Goal: Information Seeking & Learning: Learn about a topic

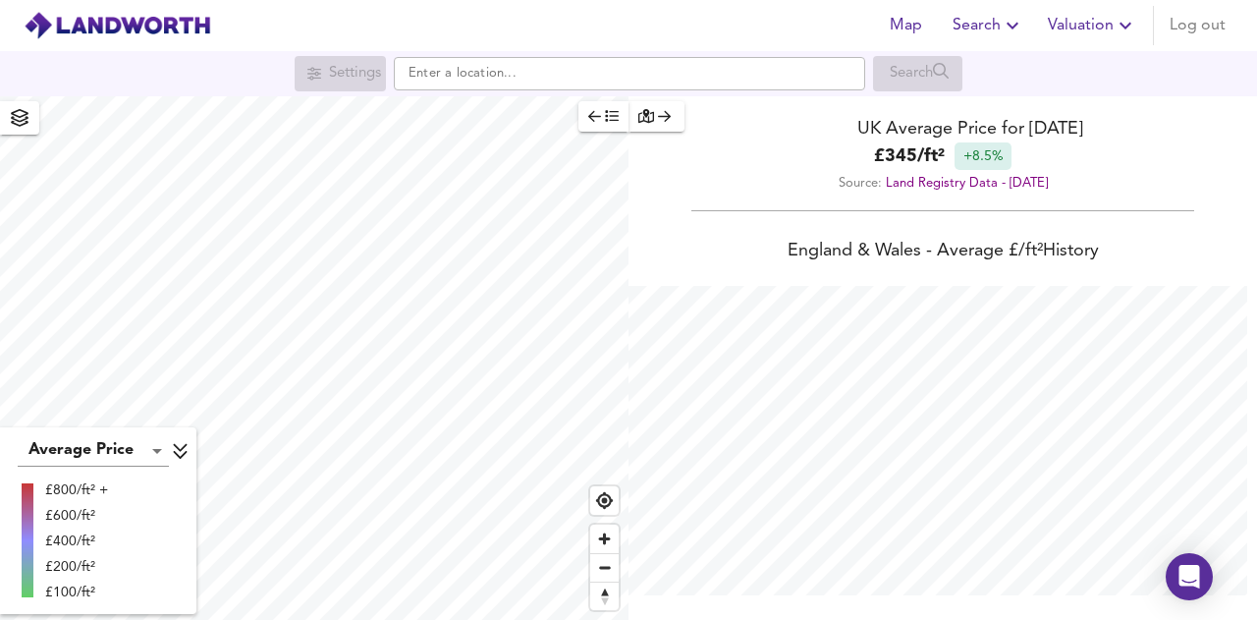
scroll to position [620, 1257]
click at [456, 619] on html "Map Search Valuation Log out Settings Search Average Price landworth £800/ft² +…" at bounding box center [628, 310] width 1257 height 620
click at [616, 529] on div at bounding box center [314, 358] width 629 height 524
click at [313, 15] on div "Map Search Valuation Log out Settings Search Average Price landworth £800/ft² +…" at bounding box center [628, 310] width 1257 height 620
click at [96, 569] on div "Average Price landworth £800/ft² + £600/ft² £400/ft² £200/ft² £100/ft²" at bounding box center [314, 358] width 629 height 524
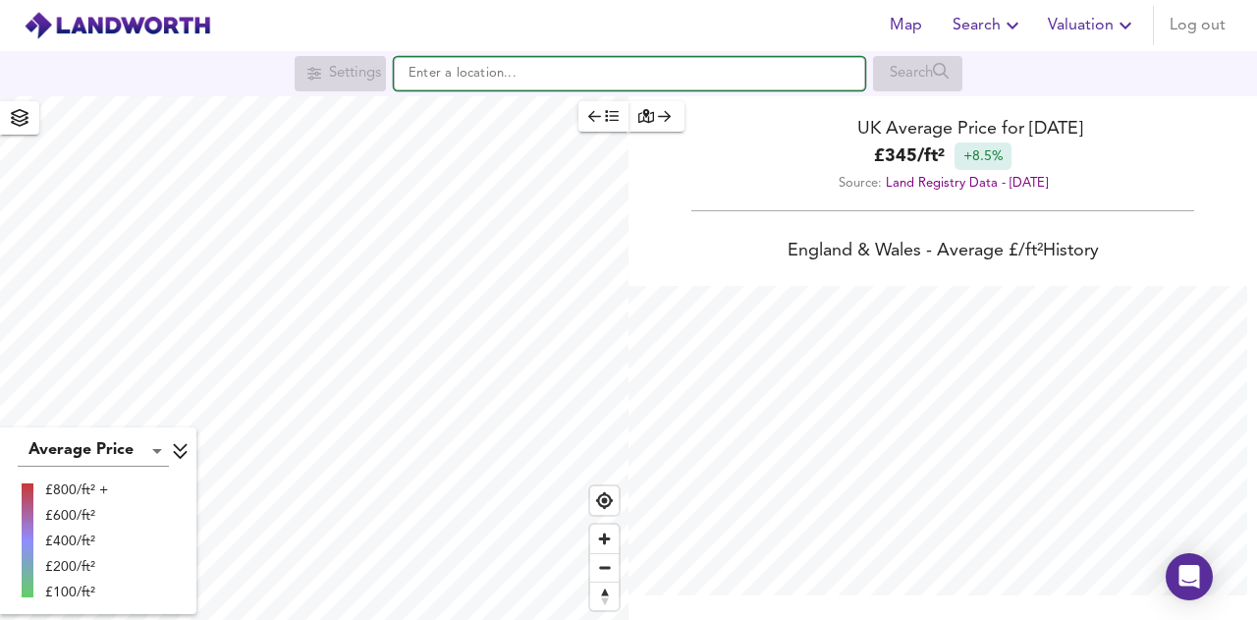
click at [752, 69] on input "text" at bounding box center [630, 73] width 472 height 33
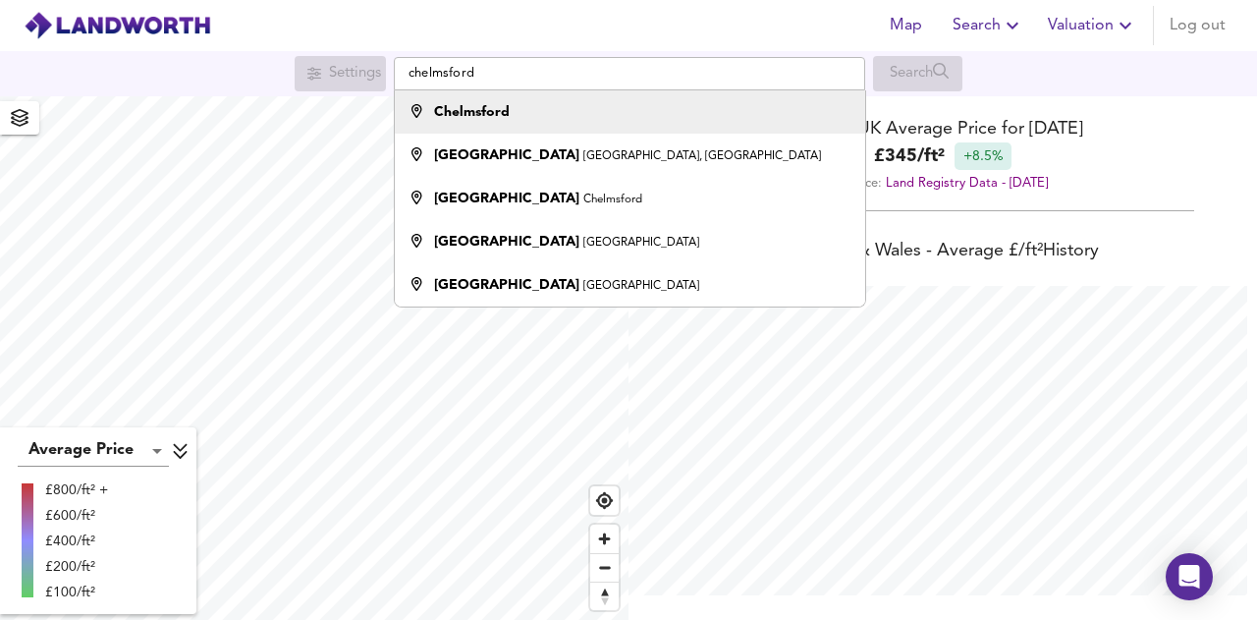
click at [561, 117] on div "Chelmsford" at bounding box center [625, 112] width 451 height 20
type input "Chelmsford"
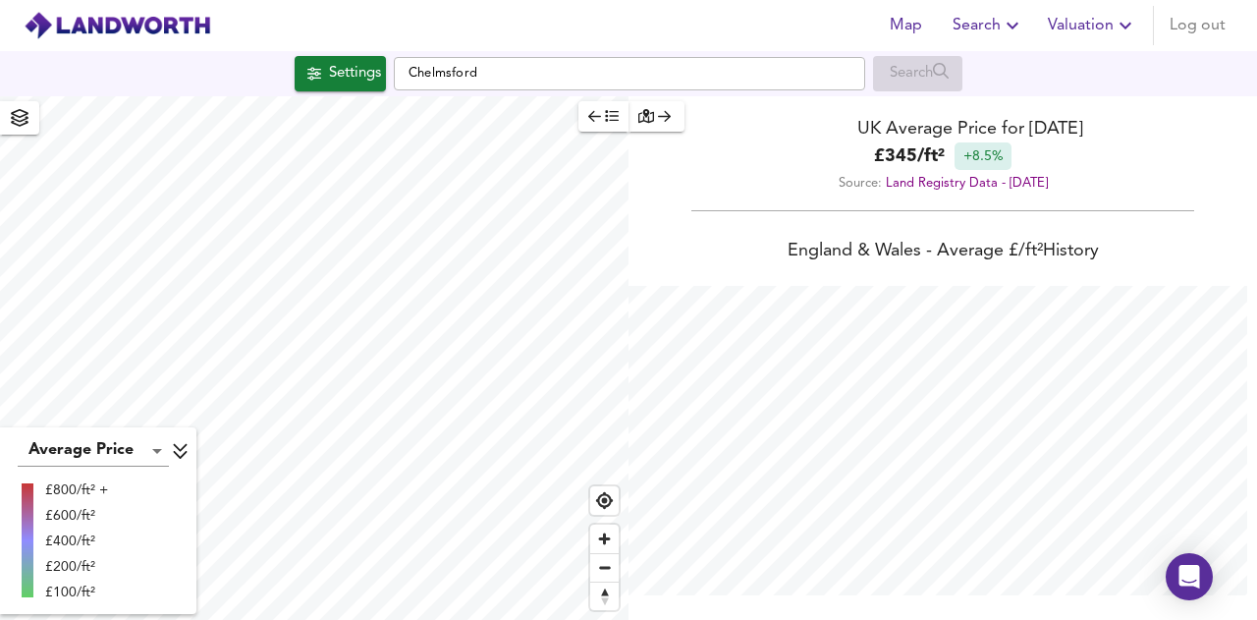
checkbox input "false"
checkbox input "true"
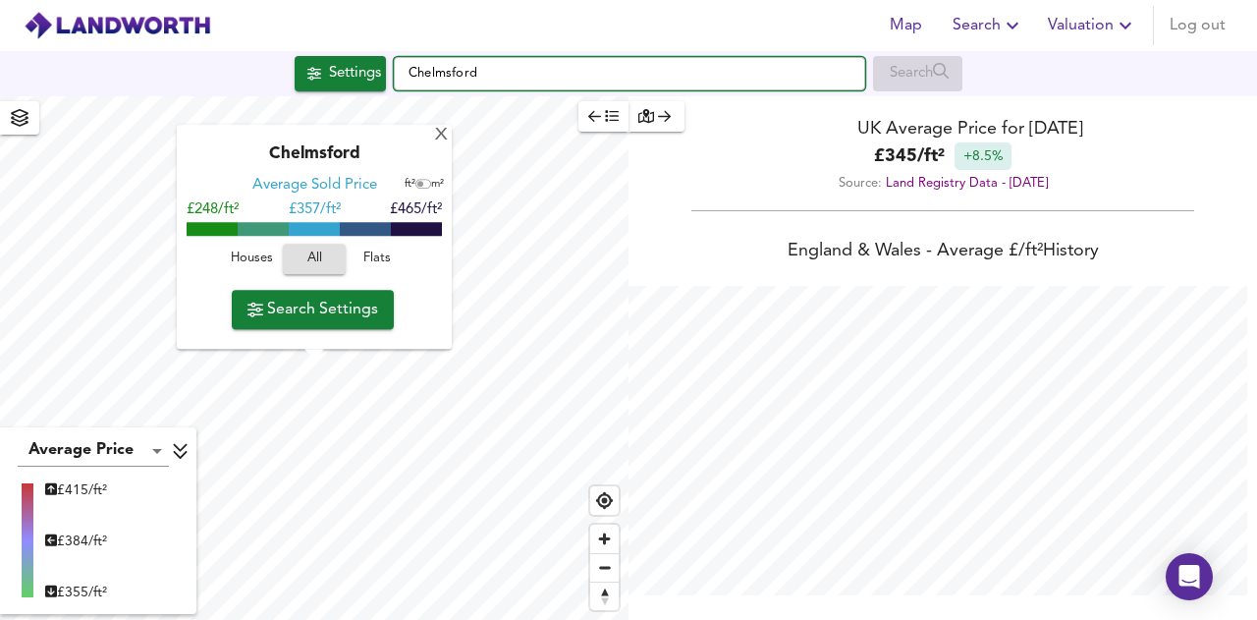
click at [546, 72] on input "Chelmsford" at bounding box center [630, 73] width 472 height 33
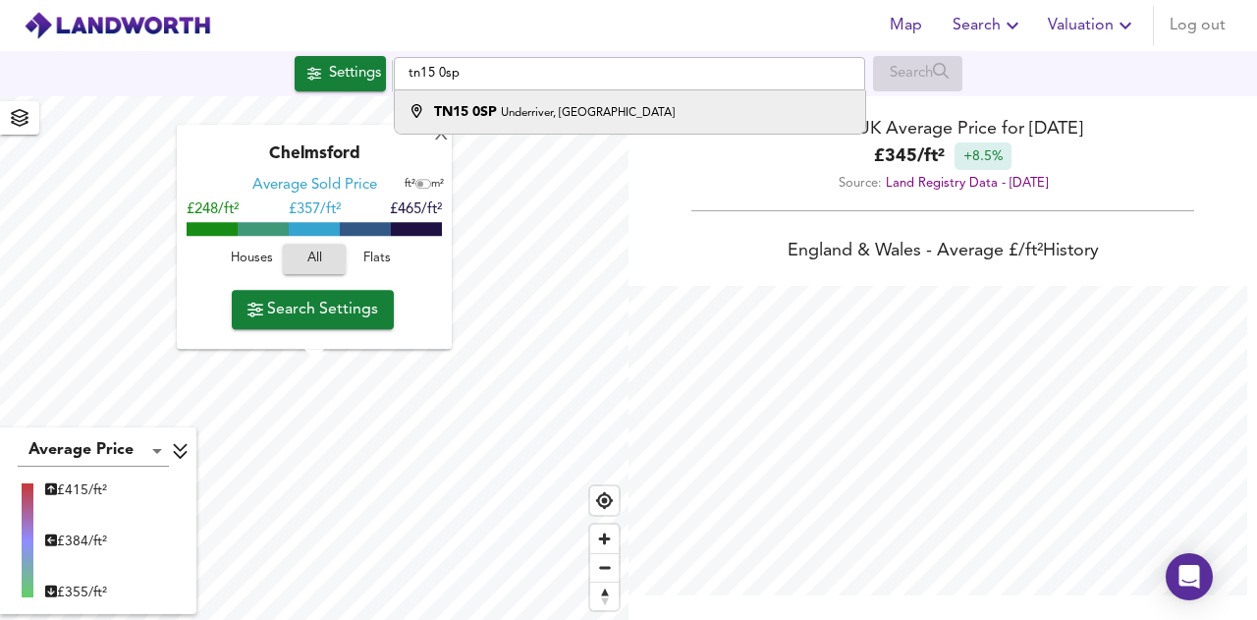
click at [538, 119] on div "TN15 0SP Underriver, [GEOGRAPHIC_DATA]" at bounding box center [554, 112] width 241 height 20
type input "Underriver, Sevenoaks TN15 0SP"
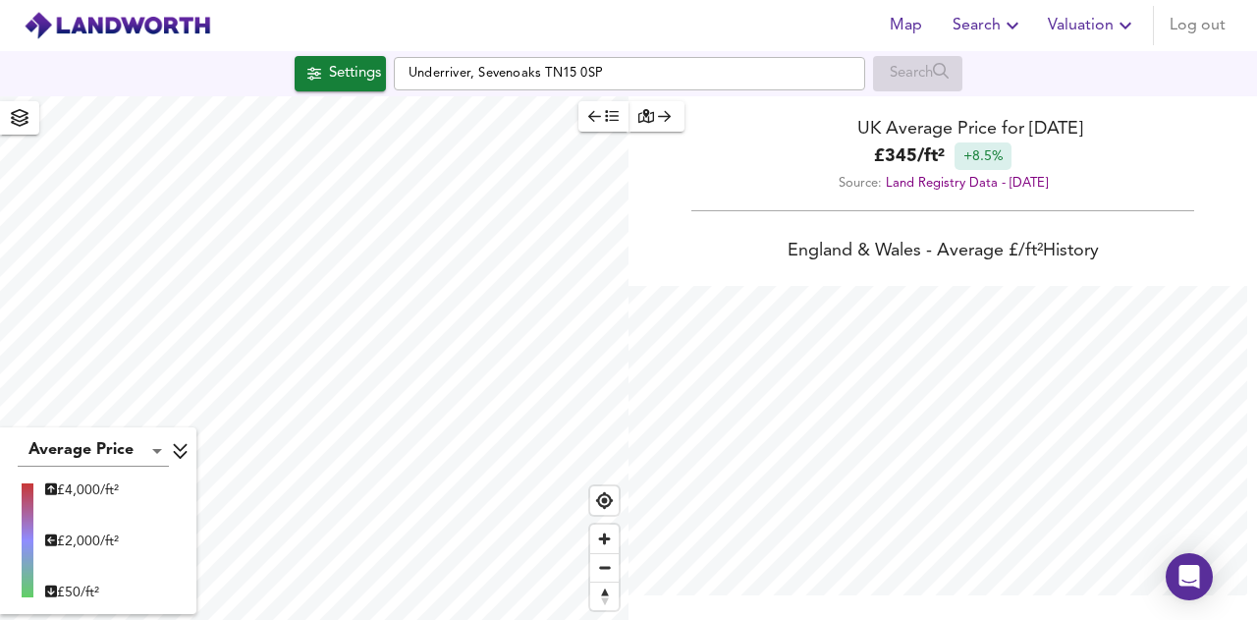
click at [20, 109] on icon "button" at bounding box center [20, 118] width 20 height 18
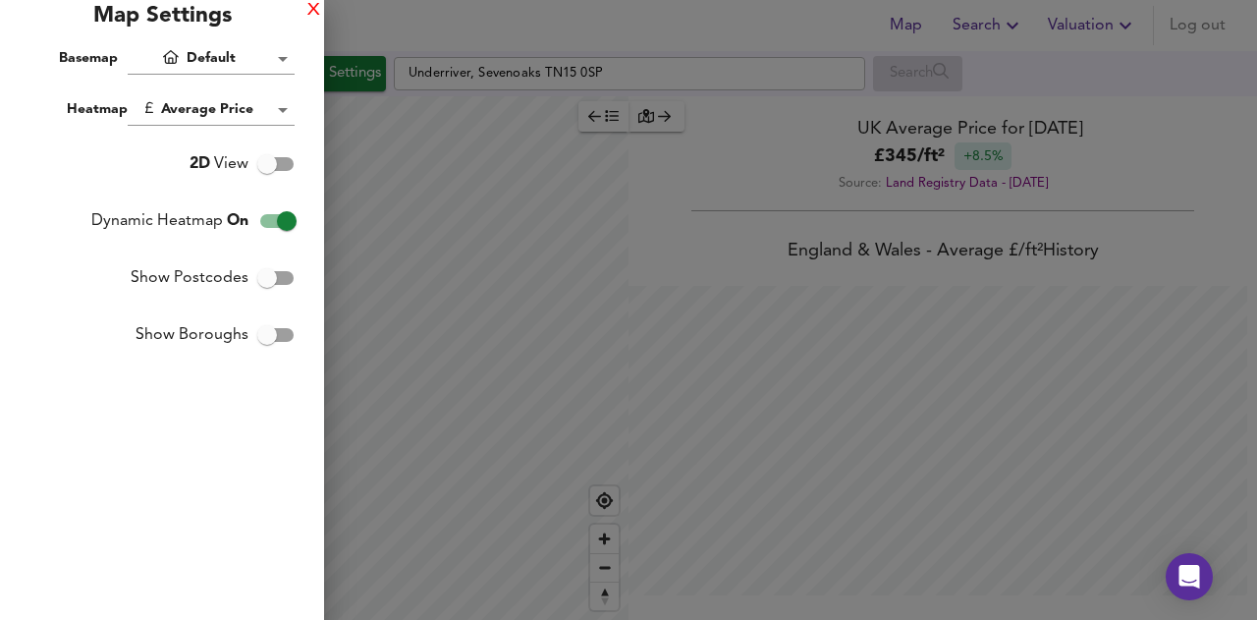
click at [313, 7] on div "X" at bounding box center [313, 11] width 13 height 14
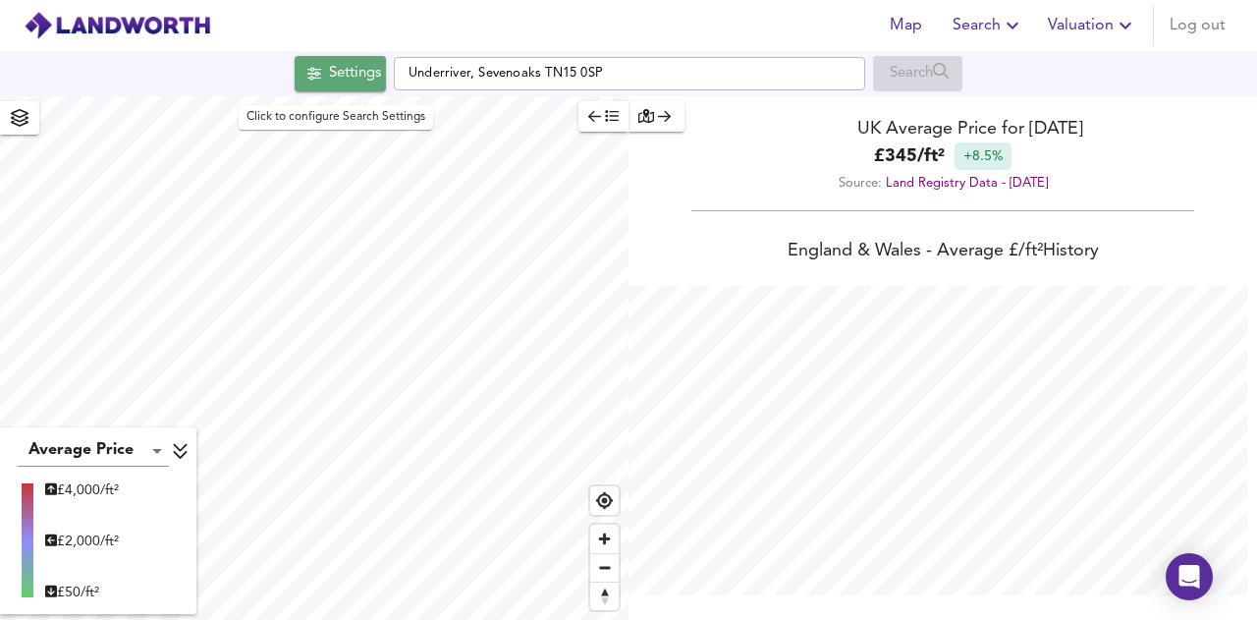
click at [338, 89] on button "Settings" at bounding box center [340, 73] width 91 height 35
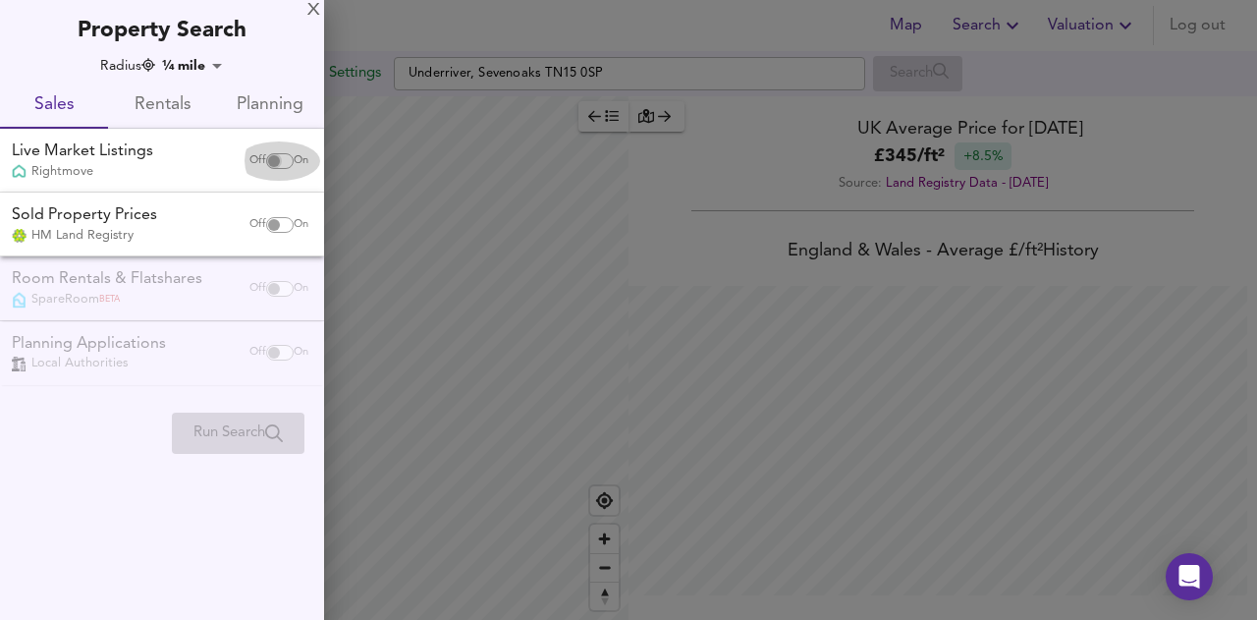
click at [286, 160] on input "checkbox" at bounding box center [273, 161] width 47 height 16
checkbox input "true"
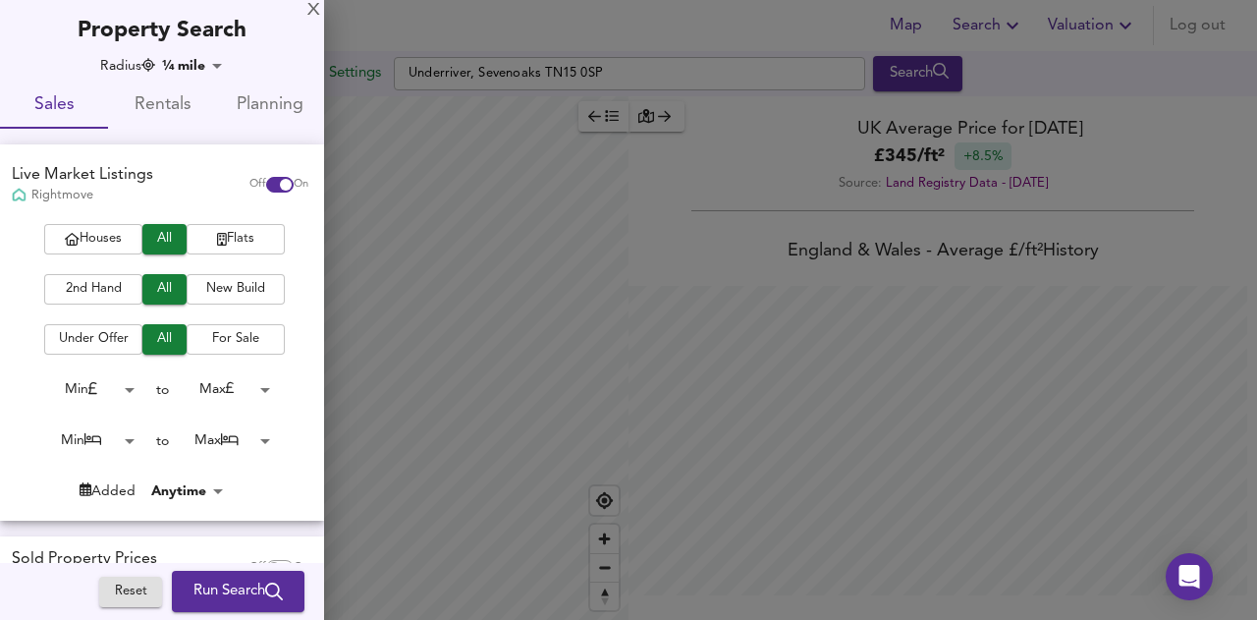
scroll to position [185, 0]
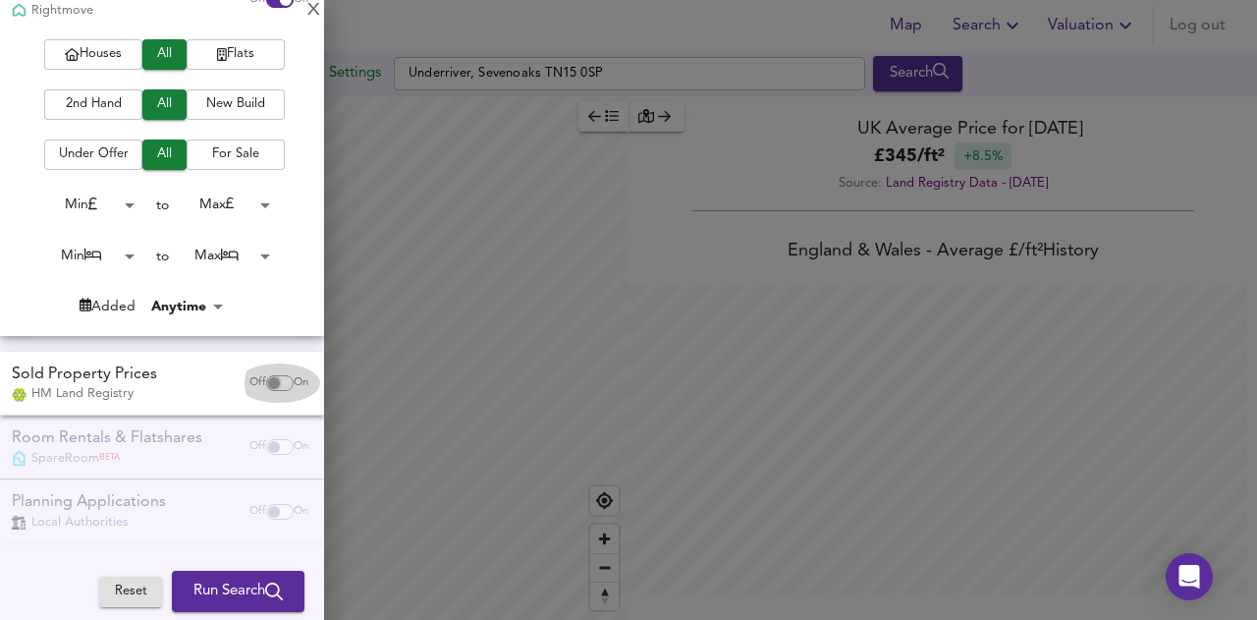
click at [275, 375] on input "checkbox" at bounding box center [273, 383] width 47 height 16
checkbox input "true"
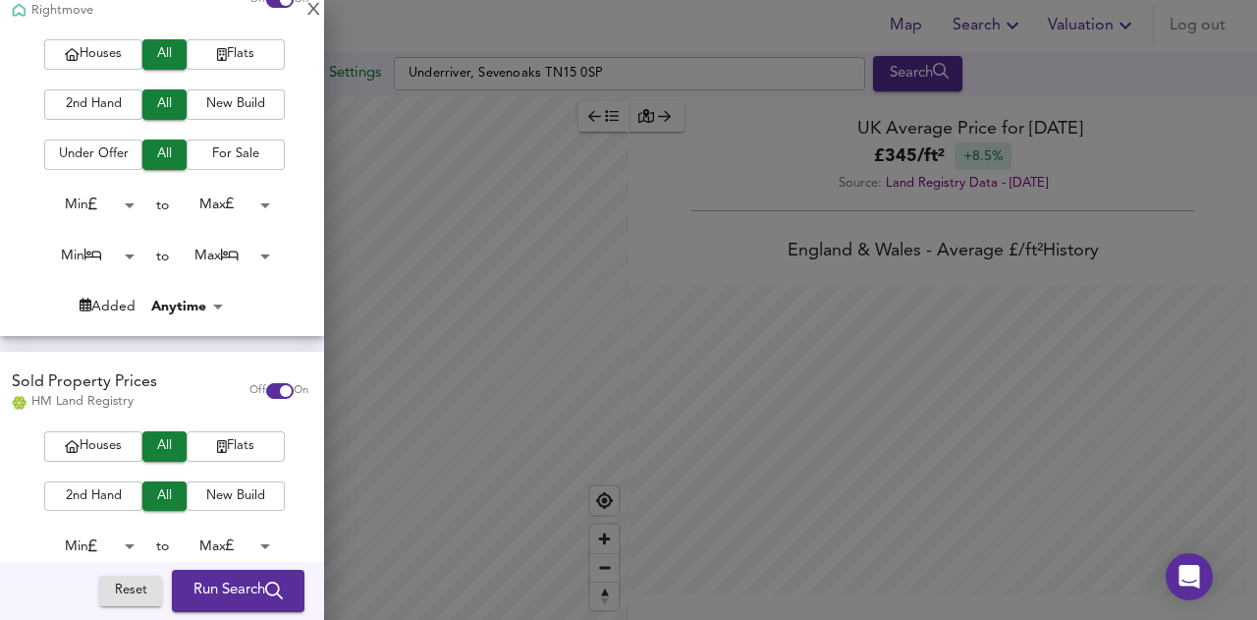
click at [214, 590] on span "Run Search" at bounding box center [238, 592] width 89 height 26
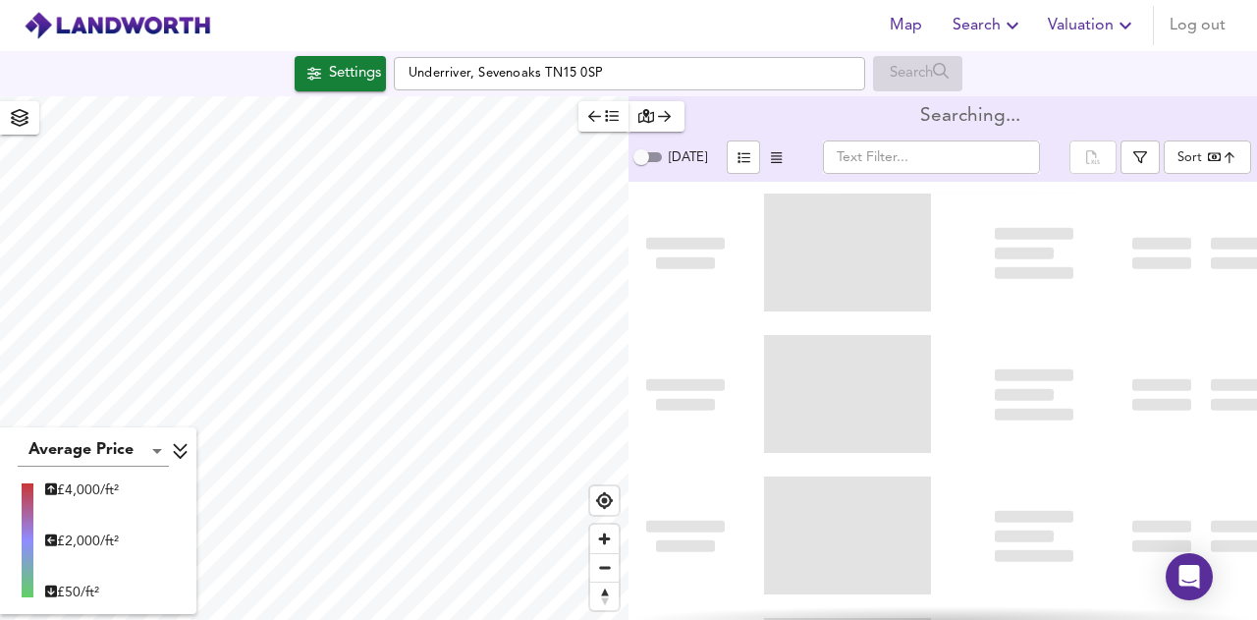
type input "bestdeal"
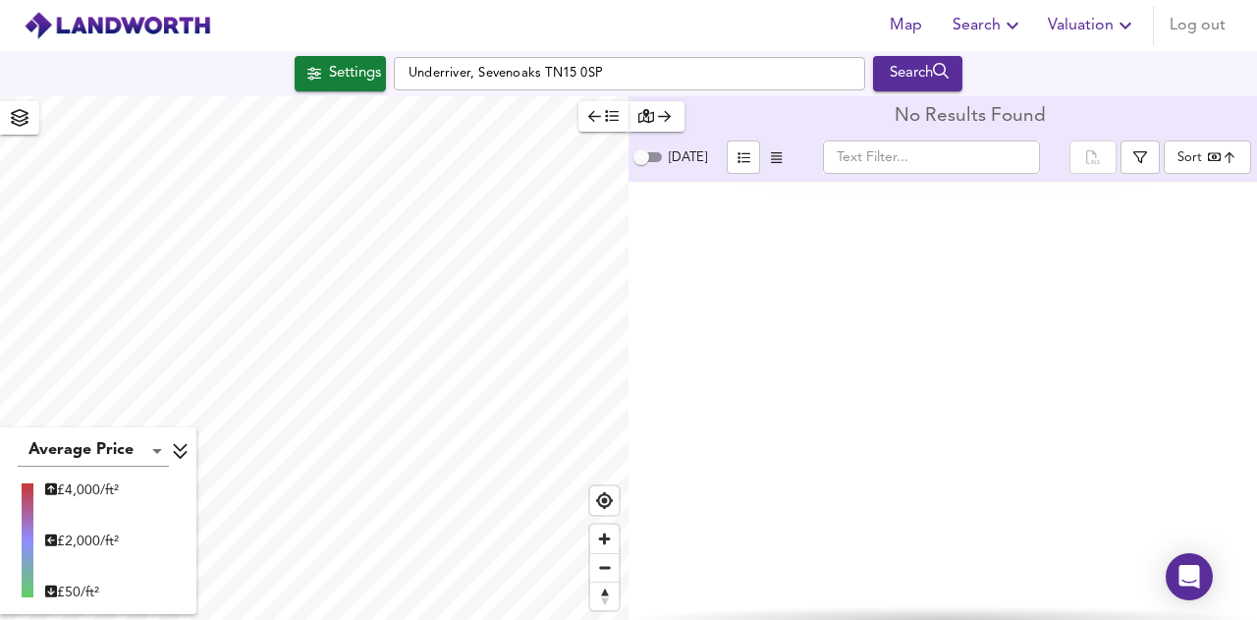
type input "510"
click at [307, 76] on icon "button" at bounding box center [314, 73] width 14 height 13
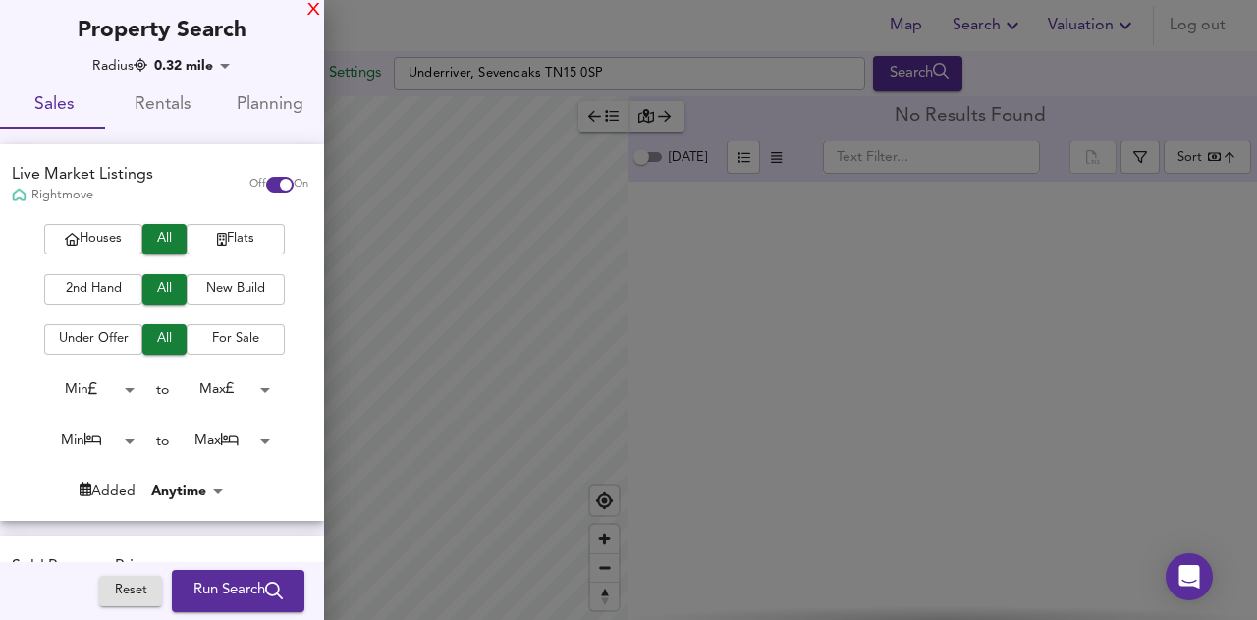
click at [313, 9] on div "X" at bounding box center [313, 11] width 13 height 14
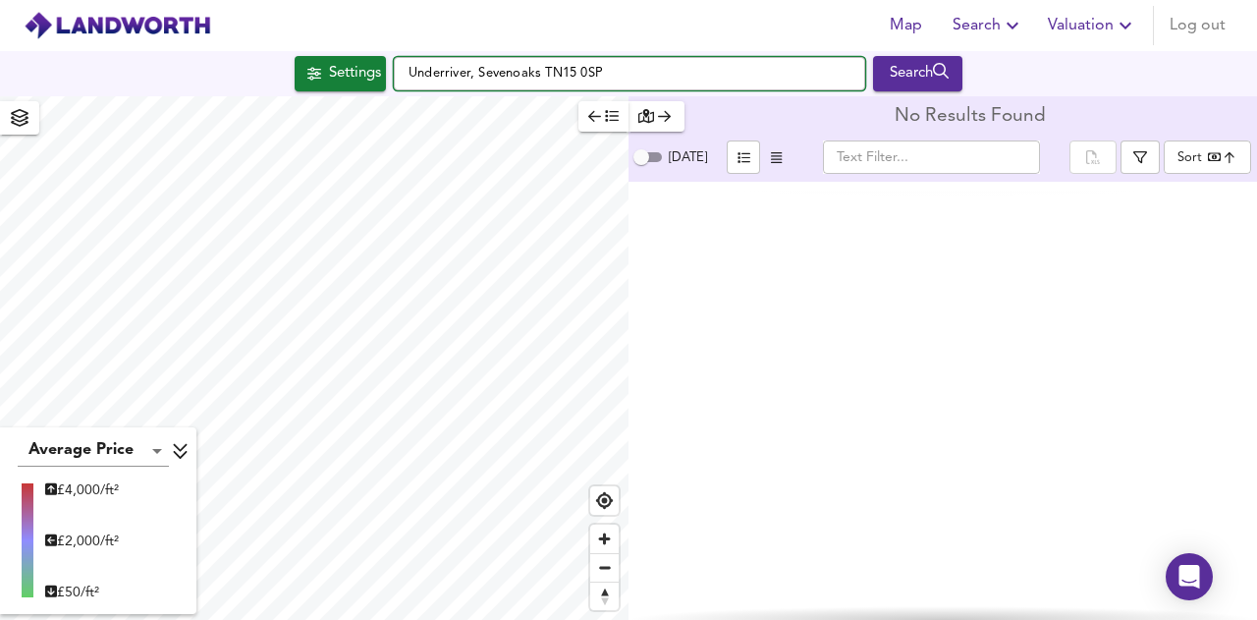
click at [534, 81] on input "Underriver, Sevenoaks TN15 0SP" at bounding box center [630, 73] width 472 height 33
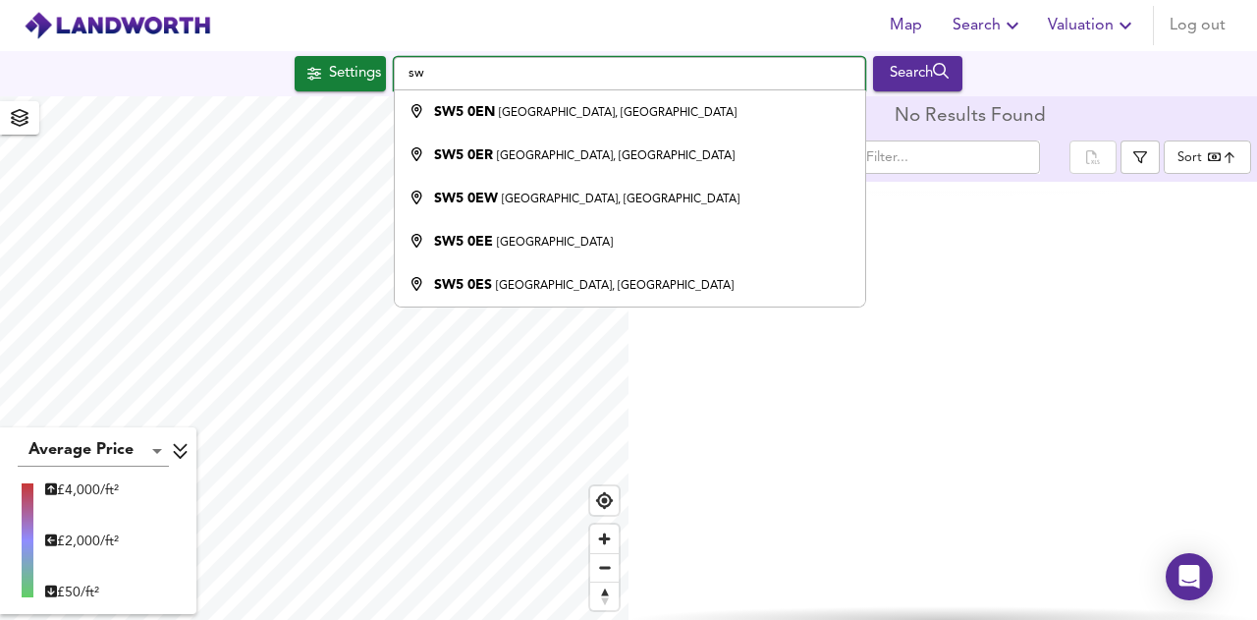
type input "s"
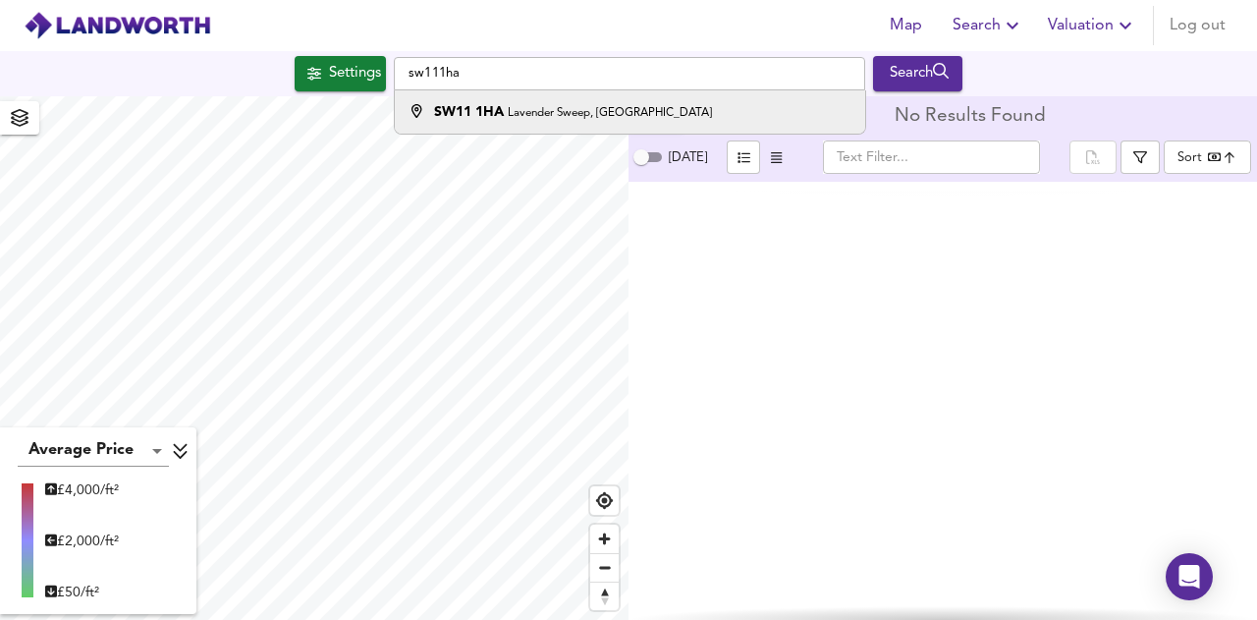
click at [528, 103] on div "[STREET_ADDRESS]" at bounding box center [573, 112] width 278 height 20
type input "Lavender Sweep, [GEOGRAPHIC_DATA] 1HA"
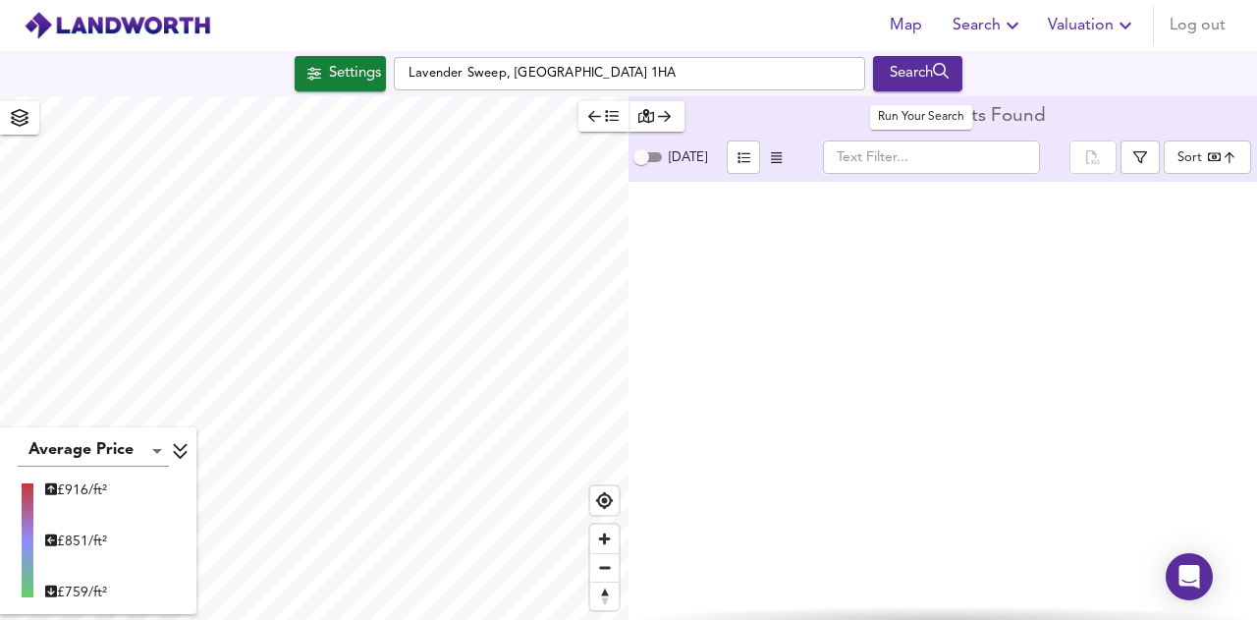
click at [906, 78] on div "Search" at bounding box center [918, 74] width 80 height 26
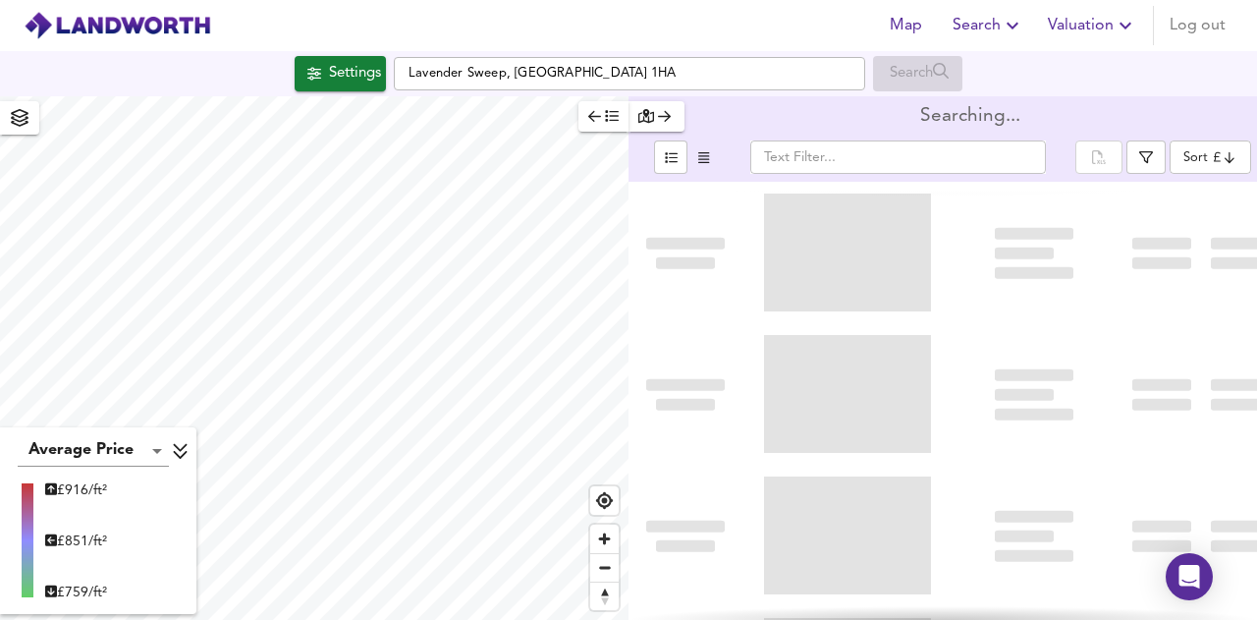
type input "bestdeal"
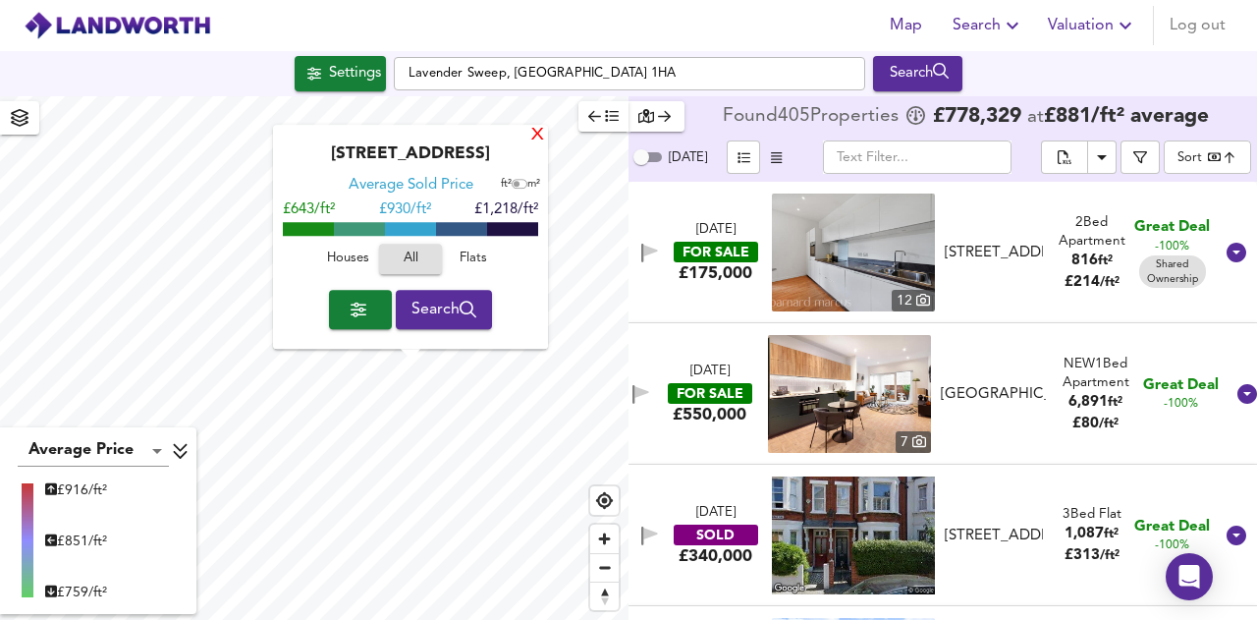
click at [536, 137] on div "X" at bounding box center [537, 136] width 17 height 19
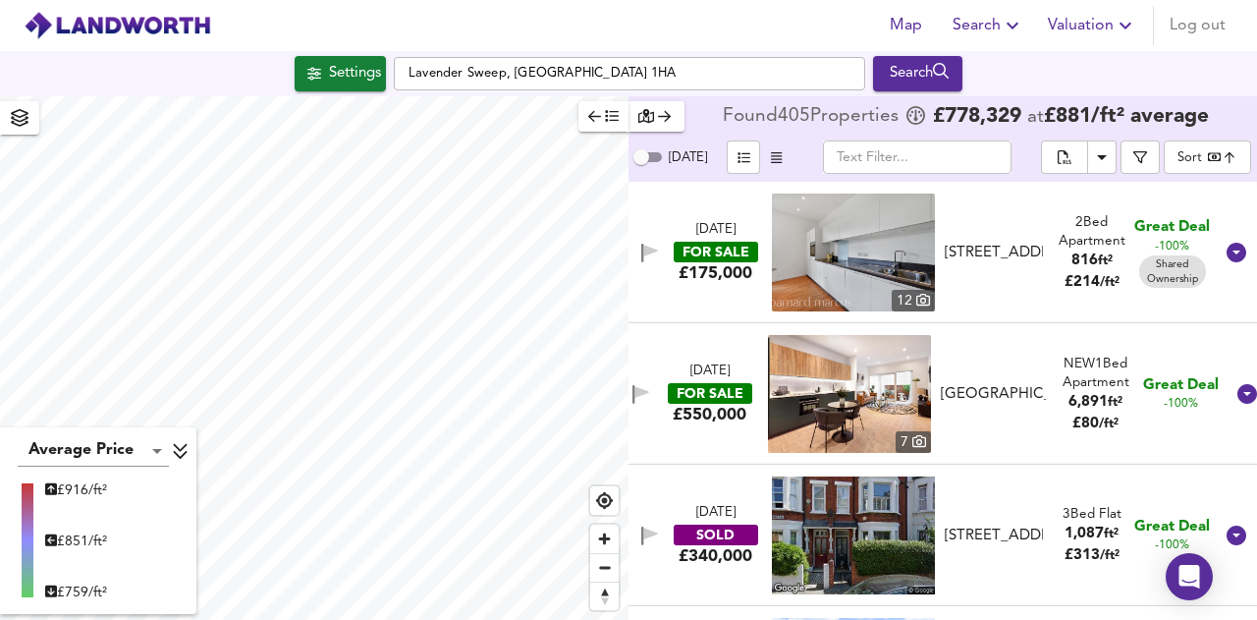
click at [157, 30] on img at bounding box center [118, 25] width 188 height 29
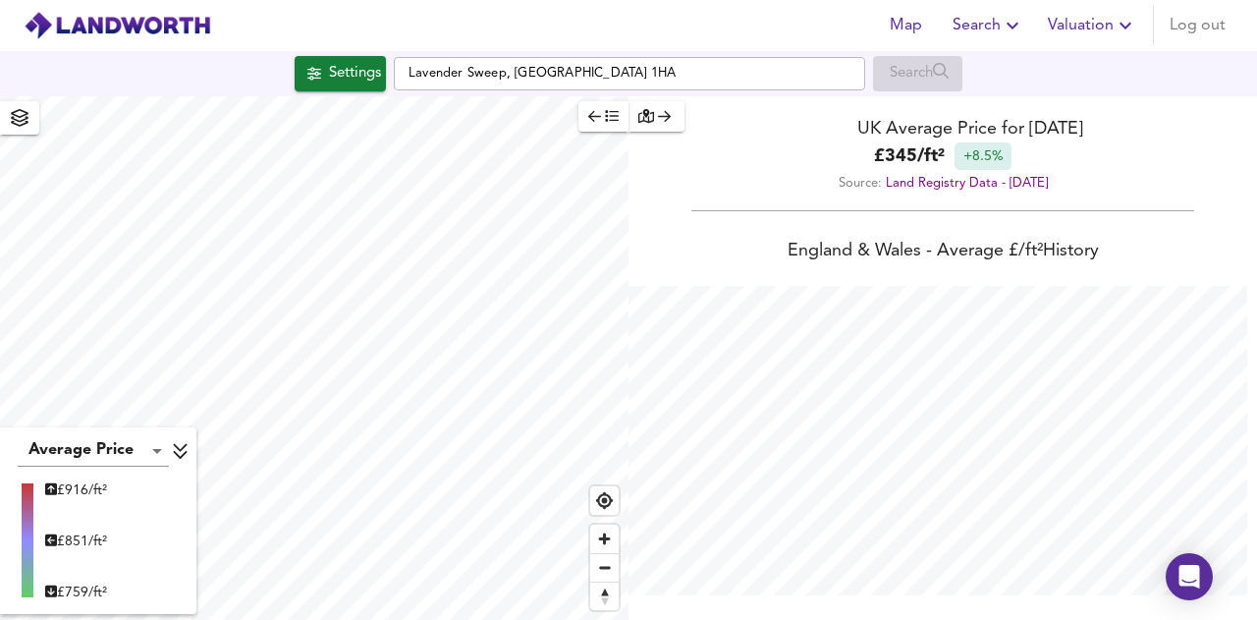
scroll to position [620, 1257]
